Goal: Book appointment/travel/reservation

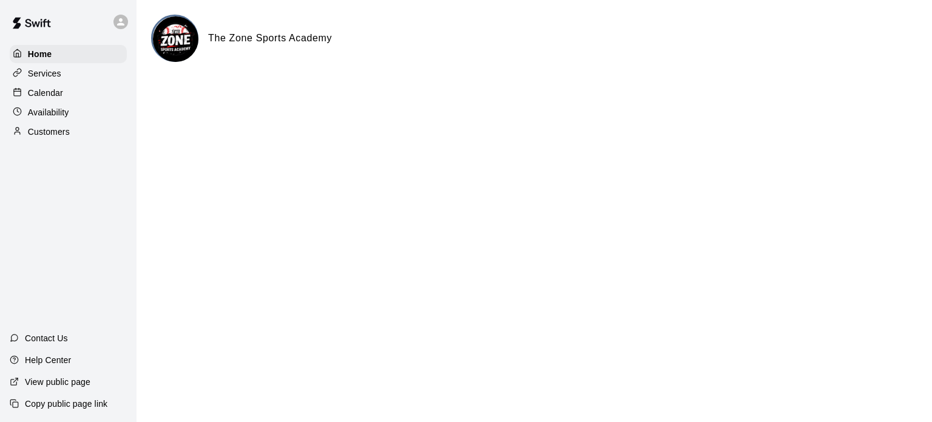
click at [61, 133] on p "Customers" at bounding box center [49, 132] width 42 height 12
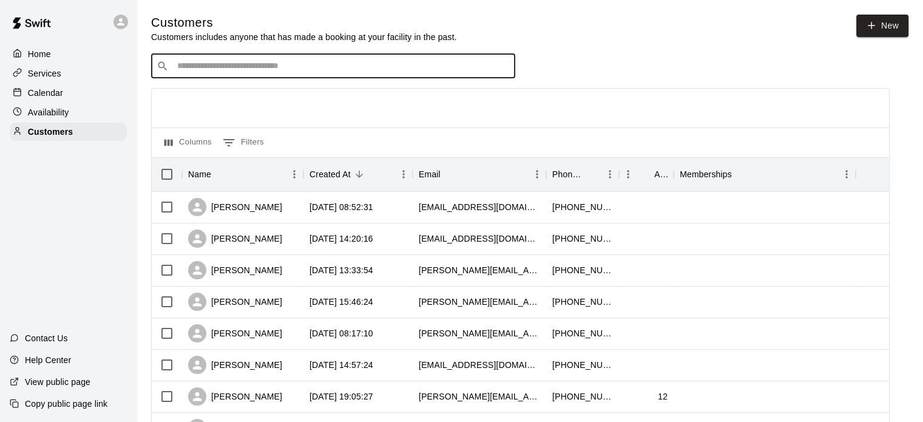
click at [227, 68] on input "Search customers by name or email" at bounding box center [341, 66] width 336 height 12
type input "******"
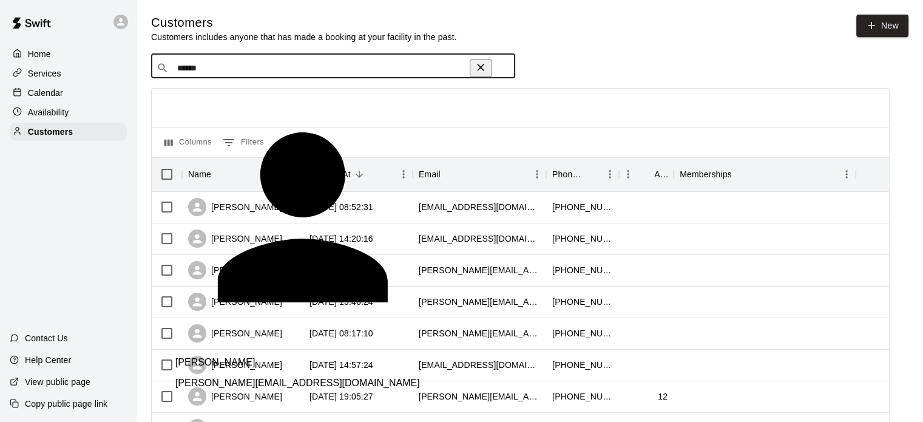
click at [229, 357] on p "[PERSON_NAME]" at bounding box center [215, 362] width 80 height 11
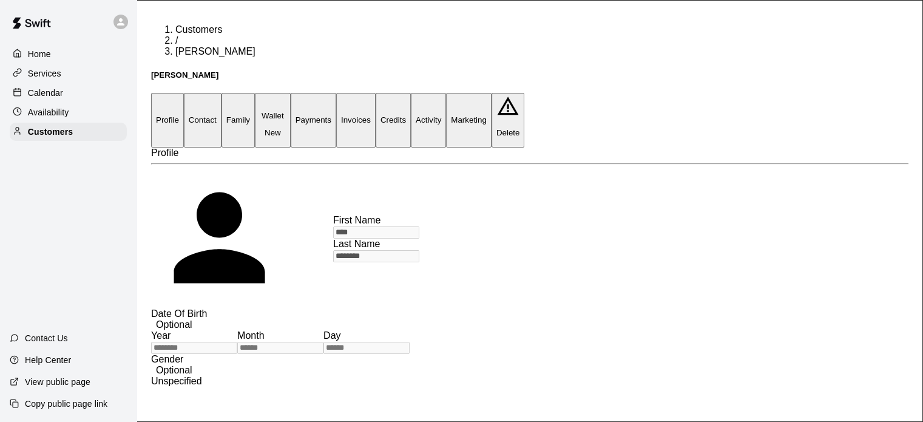
click at [336, 93] on button "Payments" at bounding box center [313, 120] width 45 height 54
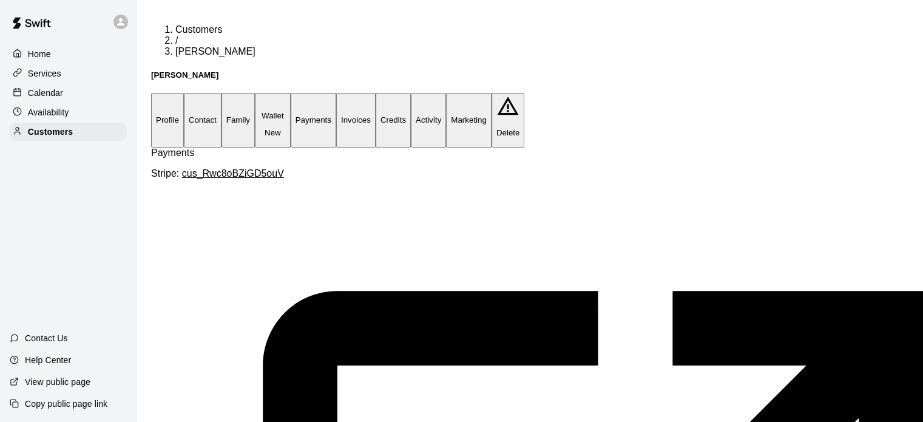
click at [221, 93] on button "Contact" at bounding box center [203, 120] width 38 height 54
select select "**"
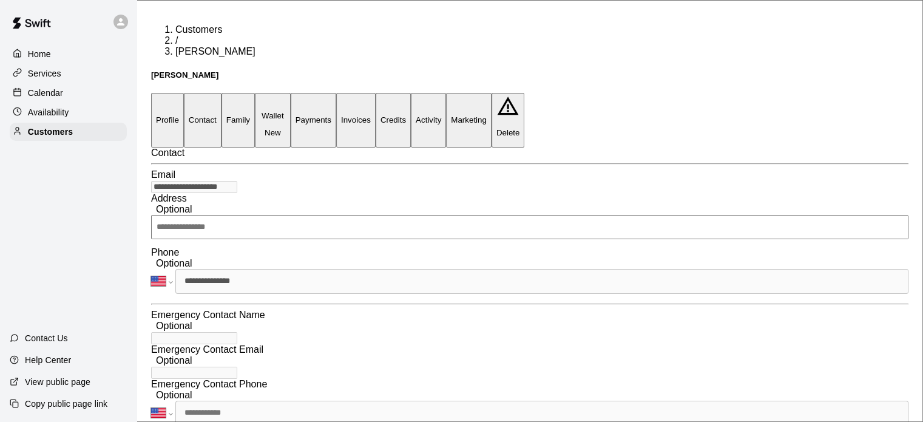
click at [255, 93] on button "Family" at bounding box center [237, 120] width 33 height 54
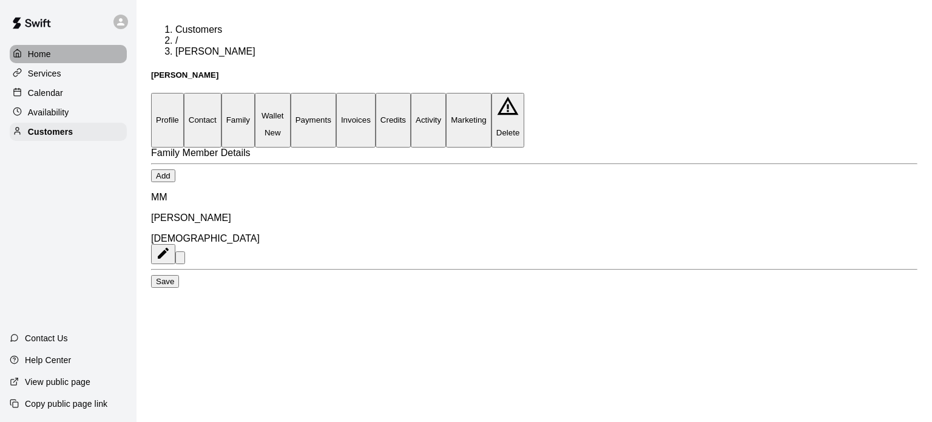
click at [66, 60] on div "Home" at bounding box center [68, 54] width 117 height 18
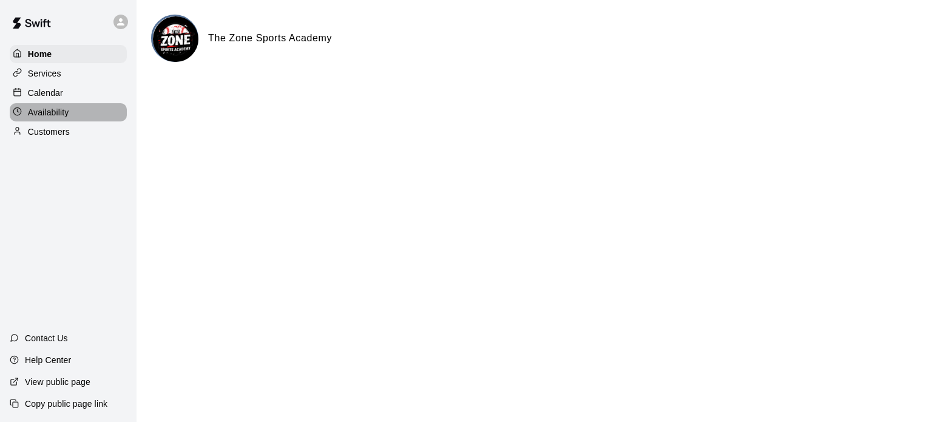
click at [49, 115] on p "Availability" at bounding box center [48, 112] width 41 height 12
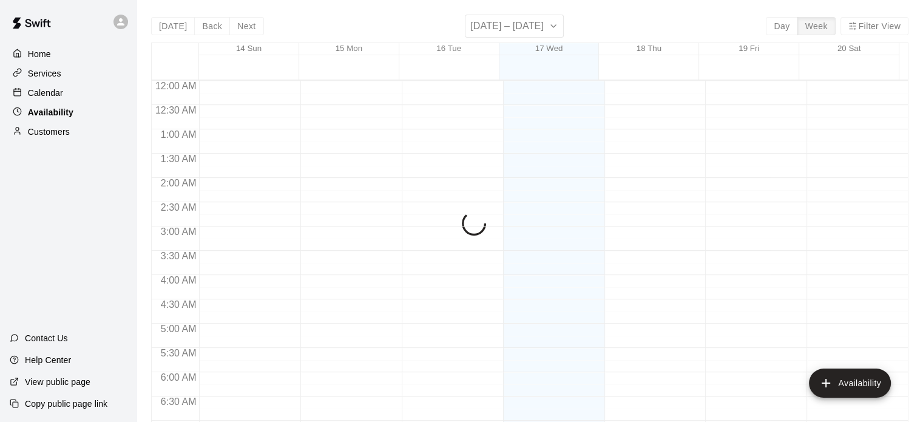
scroll to position [520, 0]
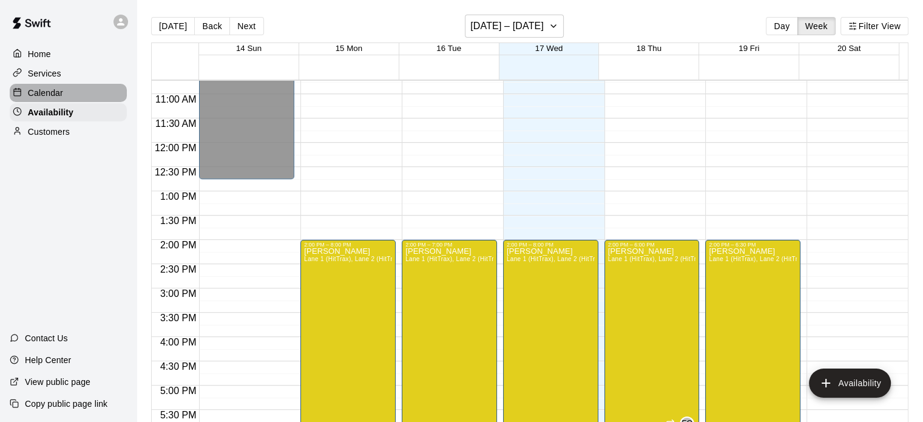
click at [59, 87] on div "Calendar" at bounding box center [68, 93] width 117 height 18
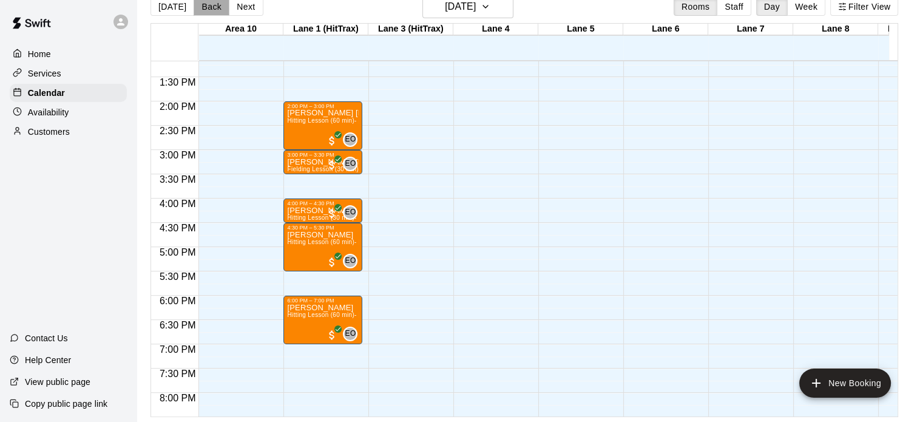
click at [201, 11] on button "Back" at bounding box center [211, 7] width 36 height 18
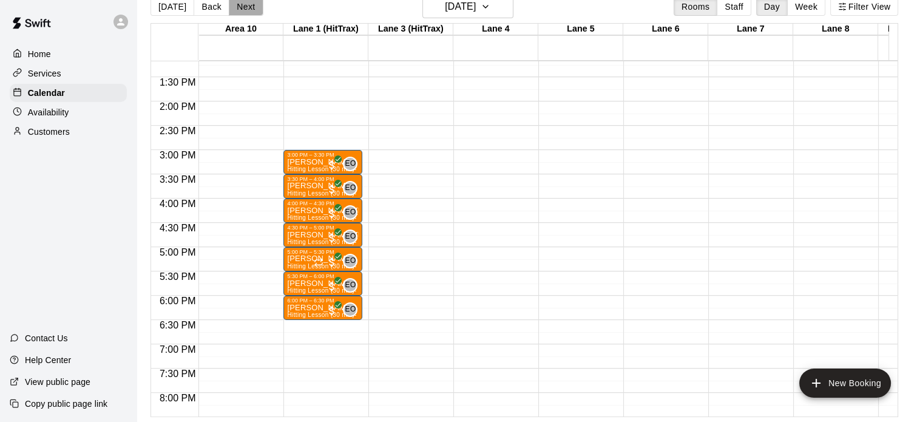
click at [239, 9] on button "Next" at bounding box center [246, 7] width 34 height 18
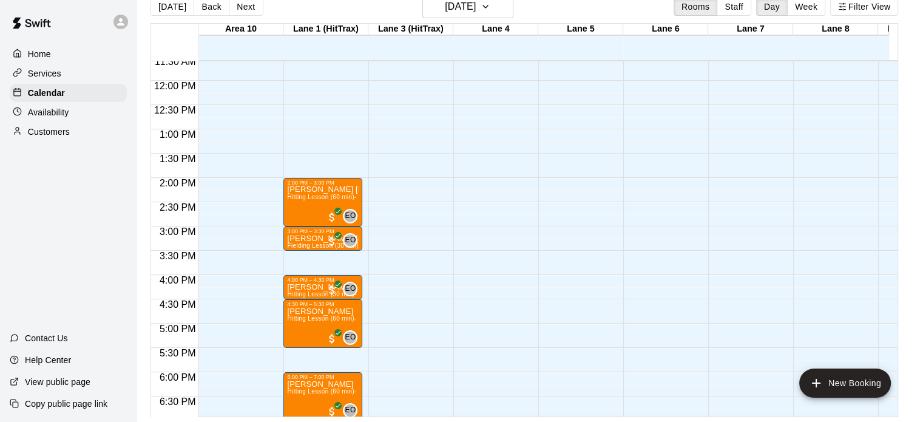
scroll to position [598, 0]
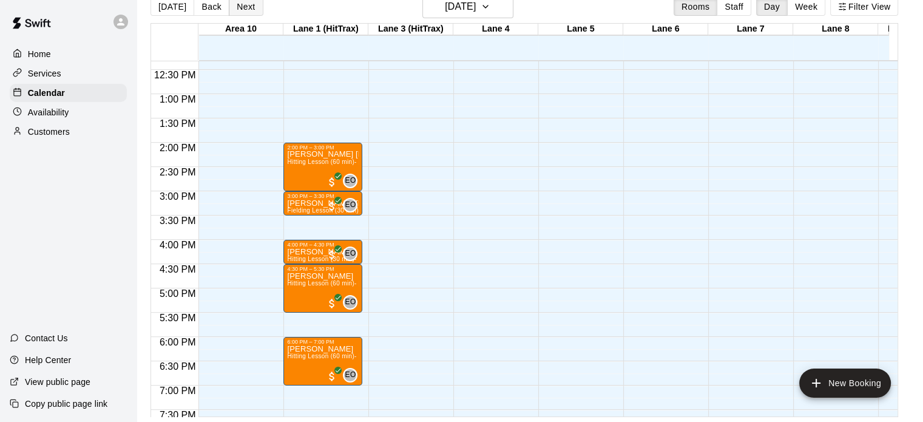
click at [239, 7] on button "Next" at bounding box center [246, 7] width 34 height 18
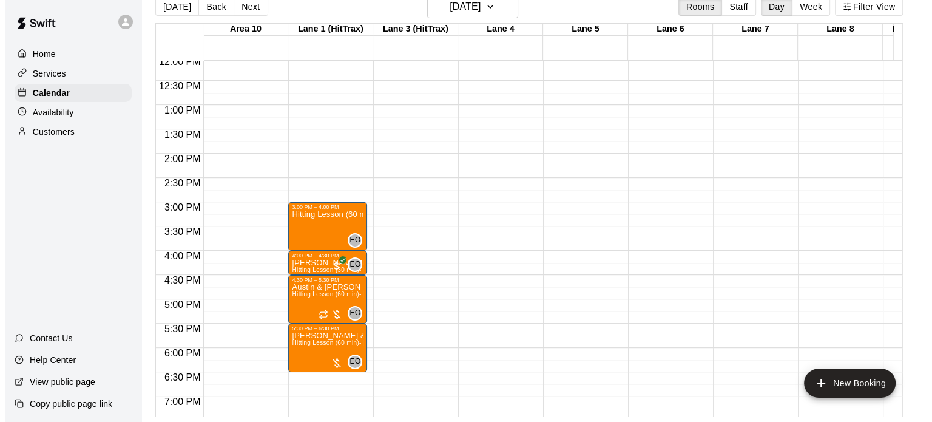
scroll to position [0, 0]
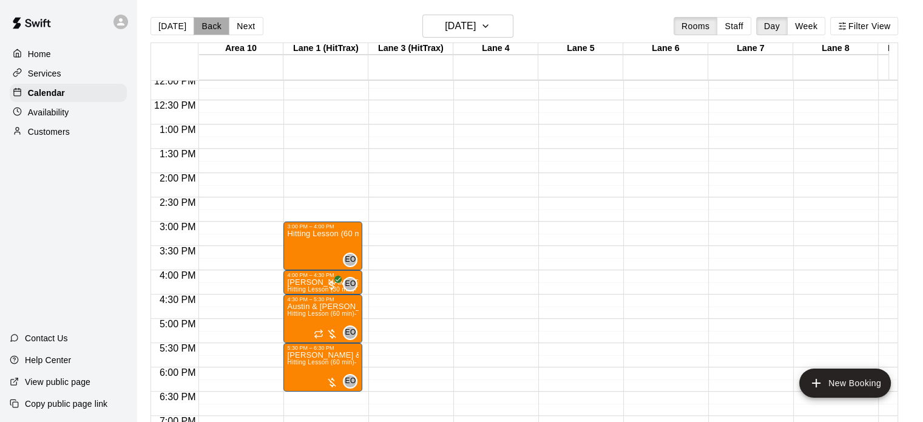
click at [211, 24] on button "Back" at bounding box center [211, 26] width 36 height 18
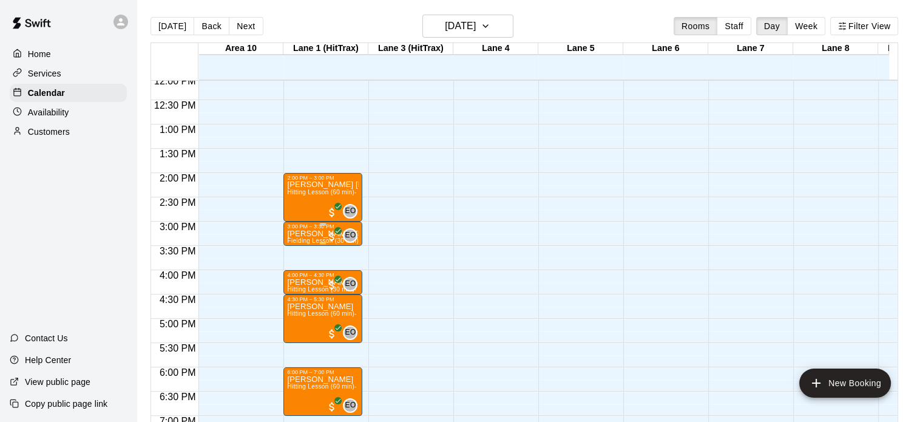
click at [287, 234] on p "Wells Payne" at bounding box center [323, 234] width 72 height 0
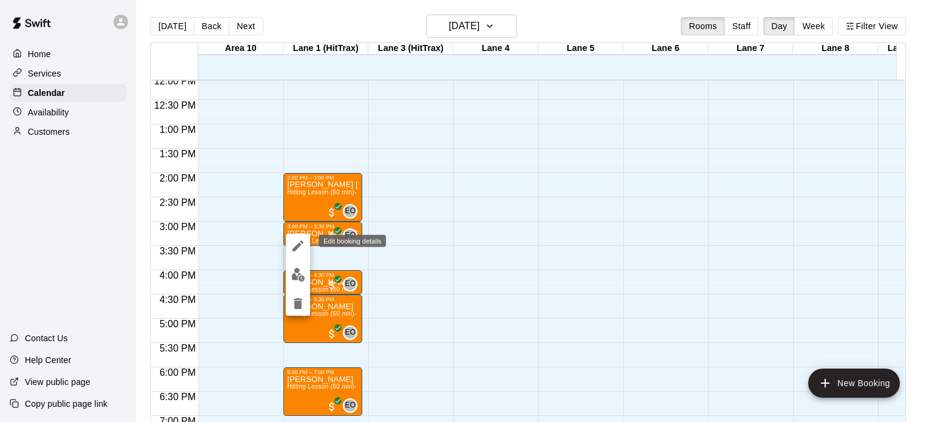
click at [300, 241] on icon "edit" at bounding box center [297, 245] width 11 height 11
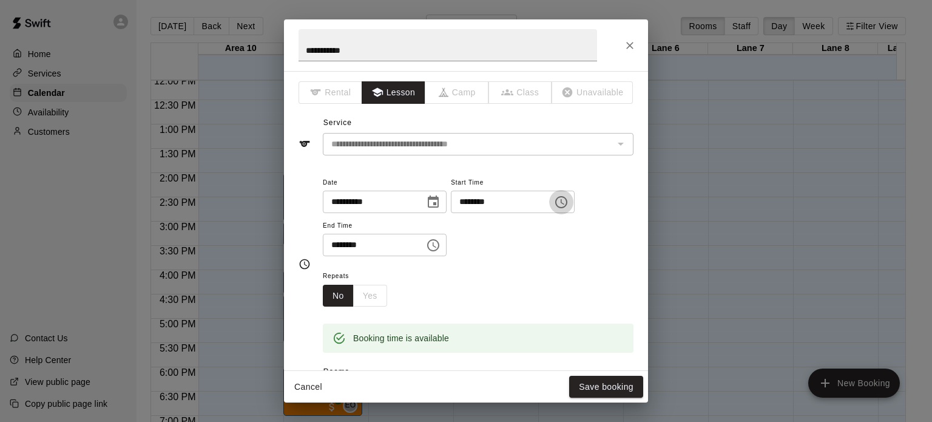
click at [568, 201] on icon "Choose time, selected time is 3:00 PM" at bounding box center [561, 202] width 15 height 15
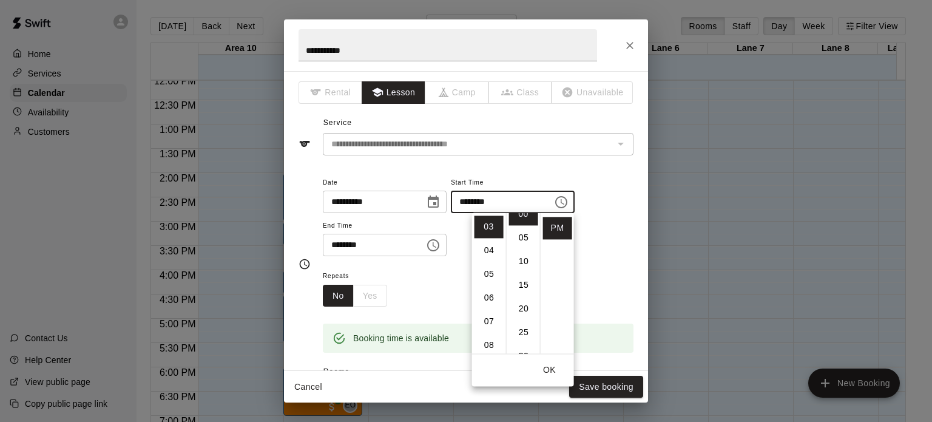
scroll to position [24, 0]
click at [524, 346] on li "30" at bounding box center [523, 343] width 29 height 22
type input "********"
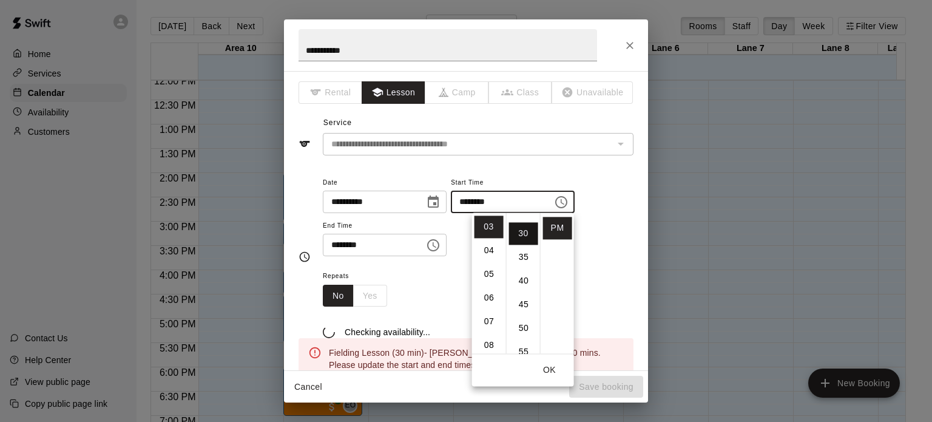
scroll to position [142, 0]
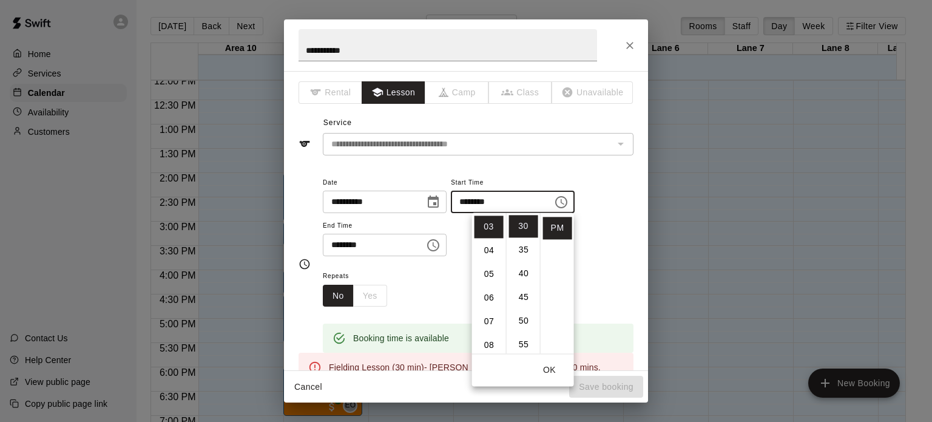
click at [555, 371] on button "OK" at bounding box center [549, 369] width 39 height 22
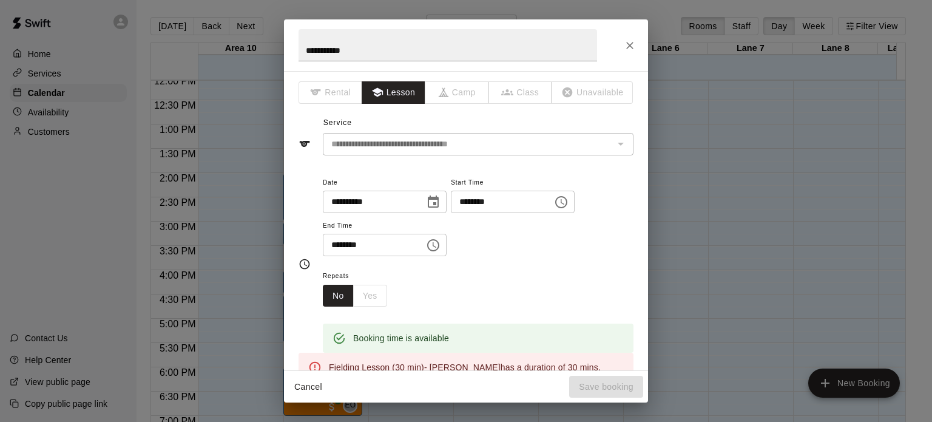
click at [440, 246] on icon "Choose time, selected time is 3:30 PM" at bounding box center [433, 245] width 15 height 15
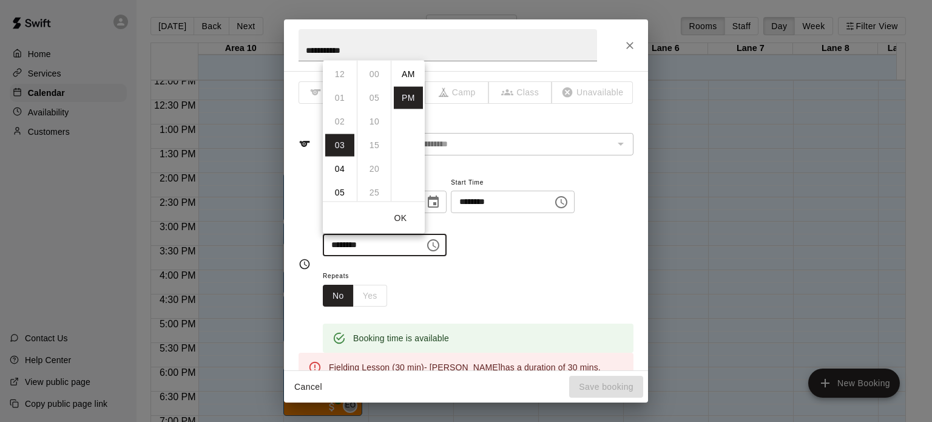
scroll to position [22, 0]
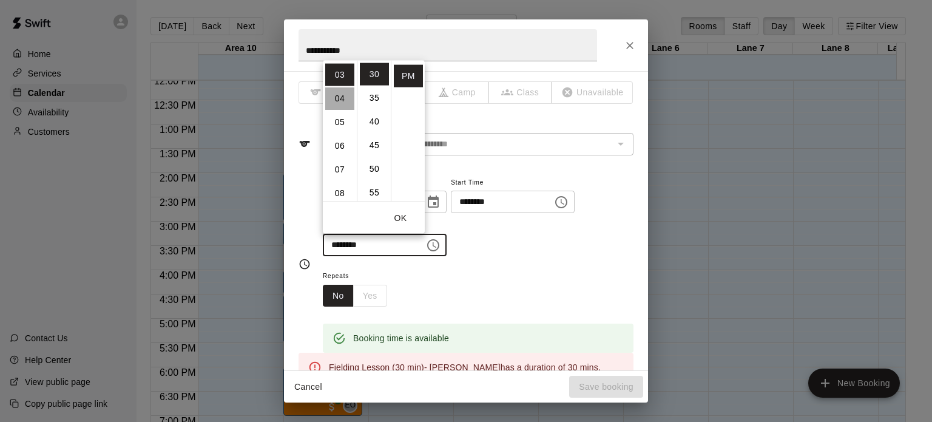
click at [339, 94] on li "04" at bounding box center [339, 98] width 29 height 22
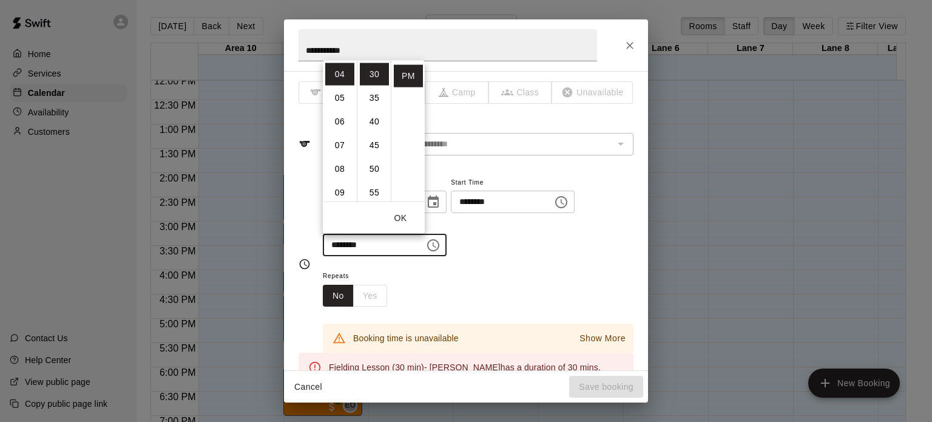
scroll to position [0, 0]
click at [378, 72] on li "00" at bounding box center [374, 73] width 29 height 22
type input "********"
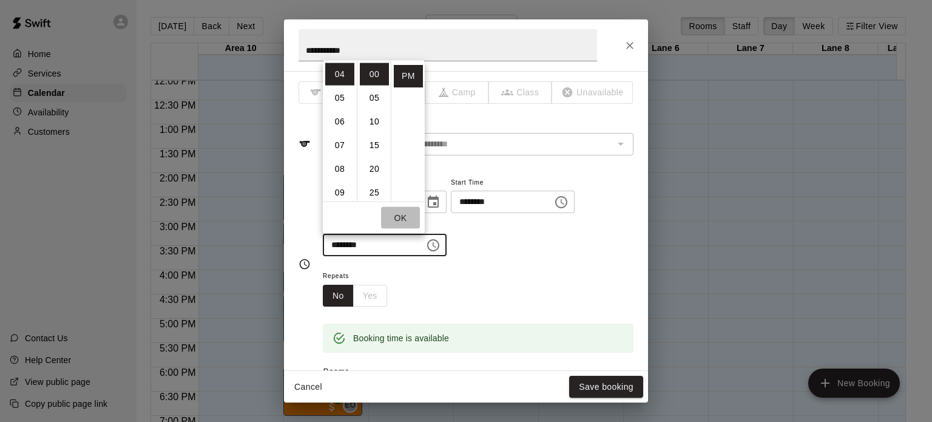
click at [401, 217] on button "OK" at bounding box center [400, 217] width 39 height 22
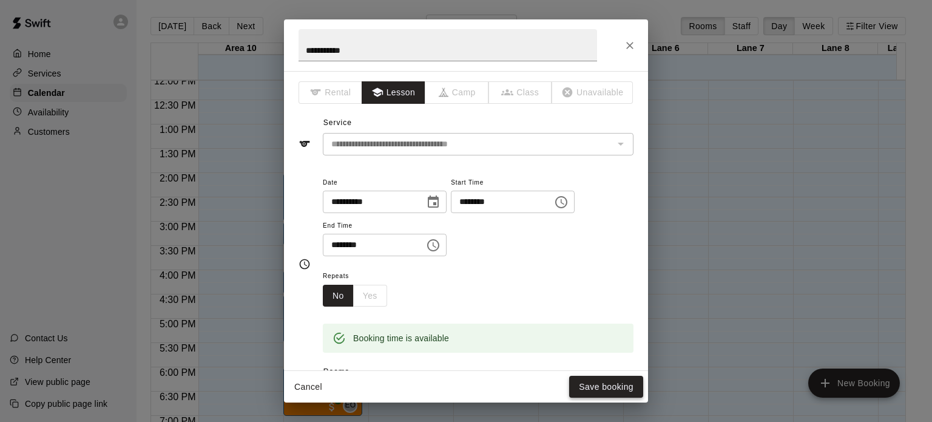
click at [627, 384] on button "Save booking" at bounding box center [606, 386] width 74 height 22
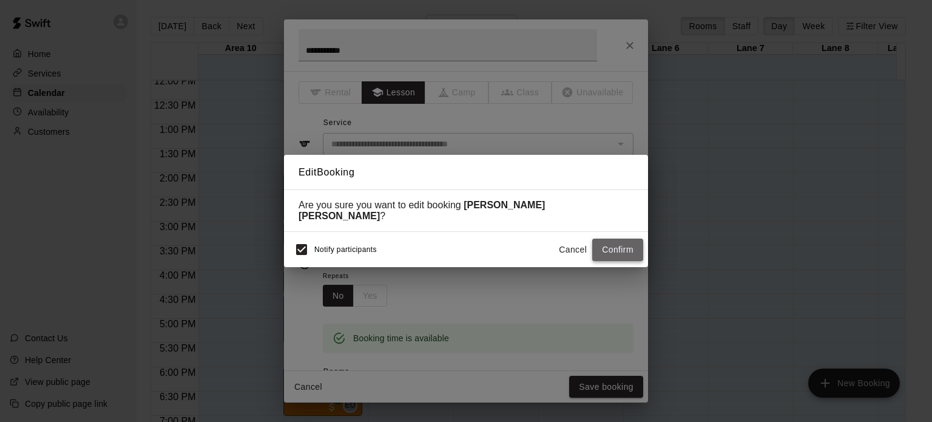
click at [624, 244] on button "Confirm" at bounding box center [617, 249] width 51 height 22
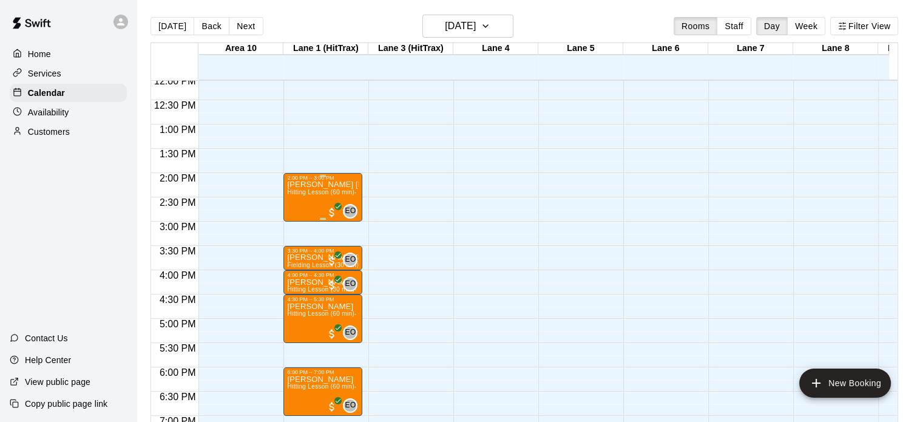
click at [304, 184] on p "Wells Payne" at bounding box center [323, 184] width 72 height 0
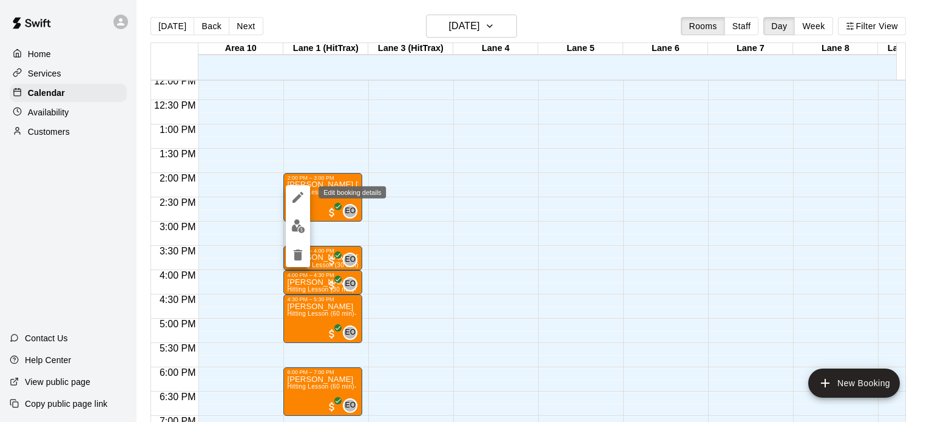
click at [303, 196] on icon "edit" at bounding box center [298, 197] width 15 height 15
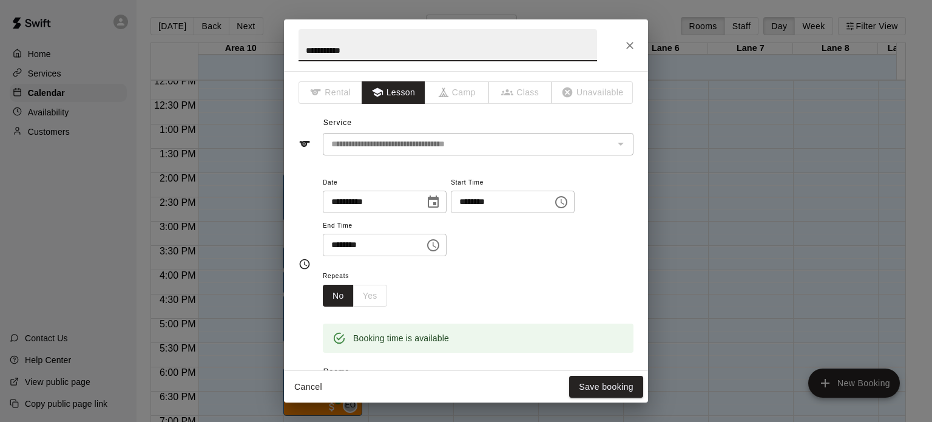
click at [568, 203] on icon "Choose time, selected time is 2:00 PM" at bounding box center [561, 202] width 15 height 15
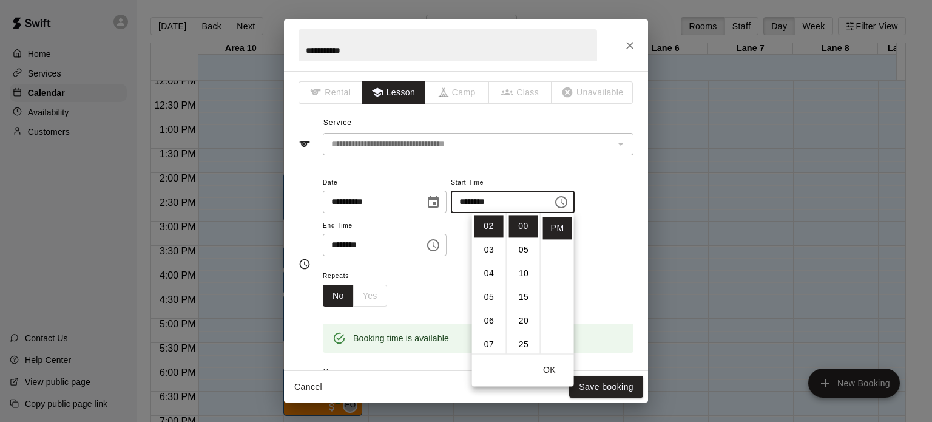
scroll to position [24, 0]
click at [524, 341] on li "30" at bounding box center [523, 343] width 29 height 22
type input "********"
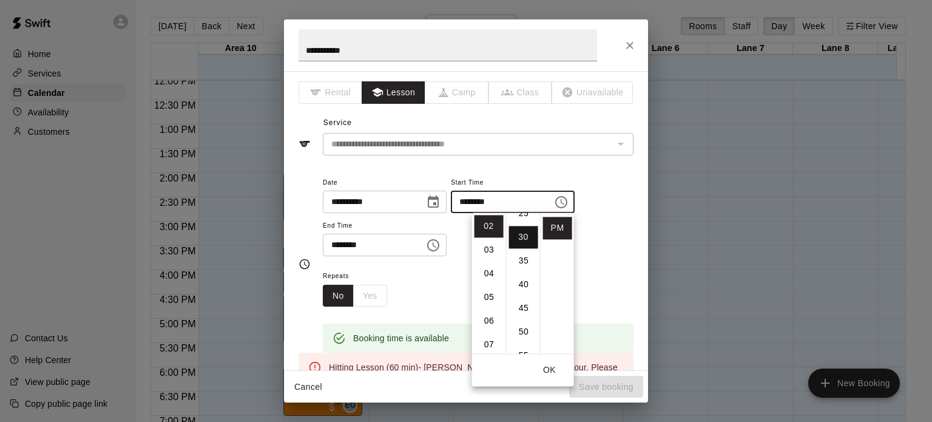
scroll to position [142, 0]
click at [616, 272] on div "Repeats No Yes" at bounding box center [478, 287] width 311 height 38
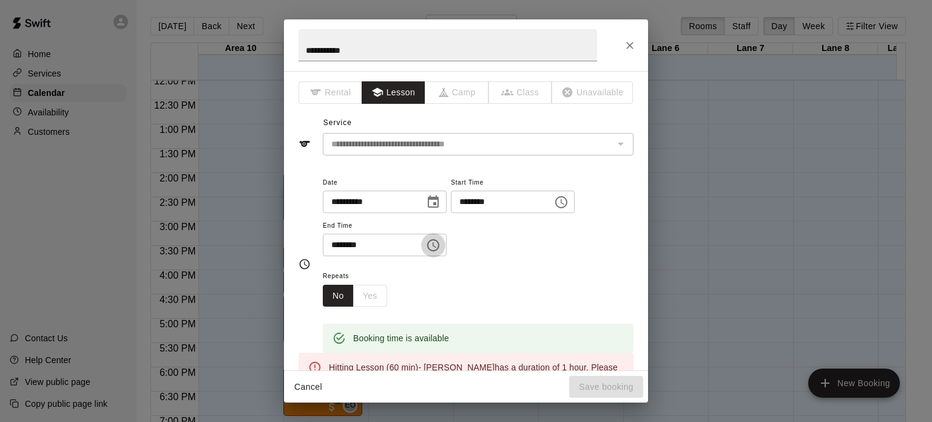
click at [440, 247] on icon "Choose time, selected time is 3:00 PM" at bounding box center [433, 245] width 15 height 15
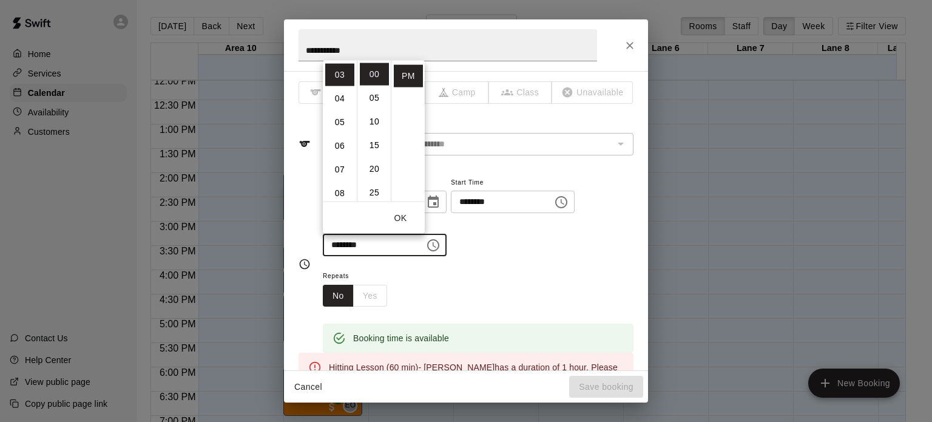
scroll to position [24, 0]
click at [376, 193] on li "30" at bounding box center [374, 191] width 29 height 22
type input "********"
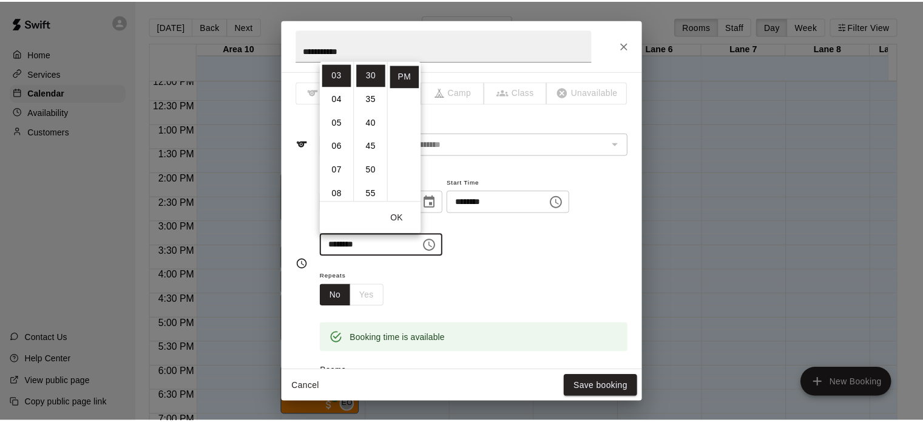
scroll to position [142, 0]
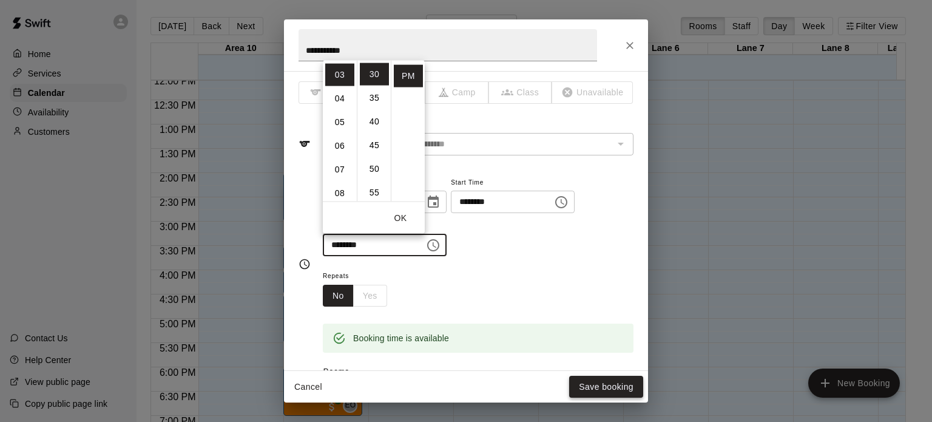
click at [610, 387] on button "Save booking" at bounding box center [606, 386] width 74 height 22
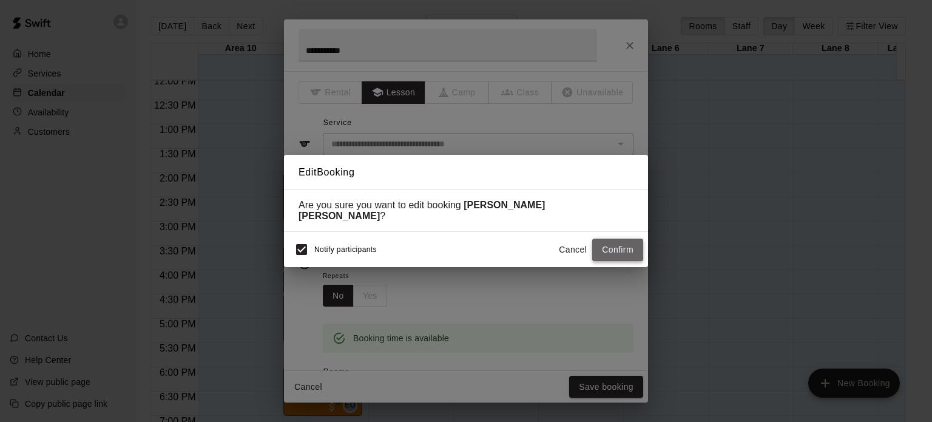
click at [625, 248] on button "Confirm" at bounding box center [617, 249] width 51 height 22
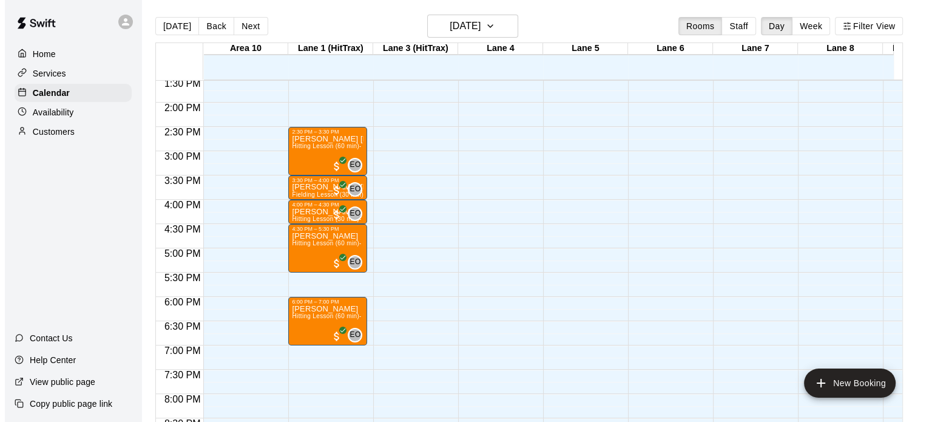
scroll to position [665, 0]
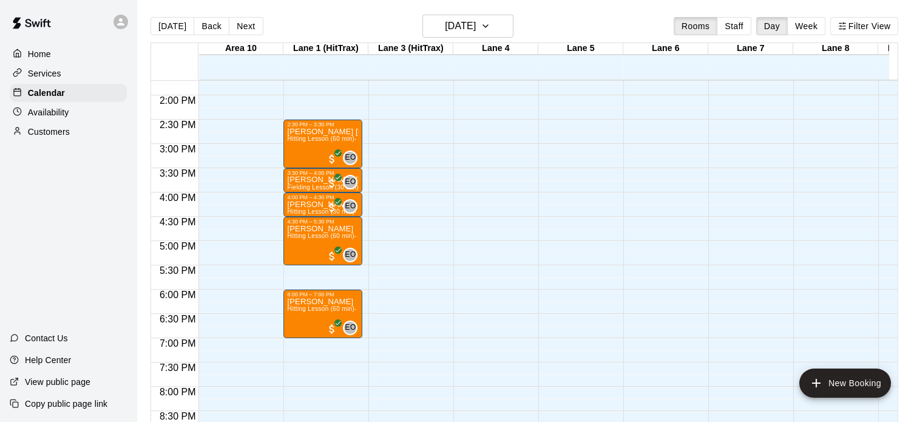
click at [33, 52] on p "Home" at bounding box center [39, 54] width 23 height 12
